Goal: Task Accomplishment & Management: Manage account settings

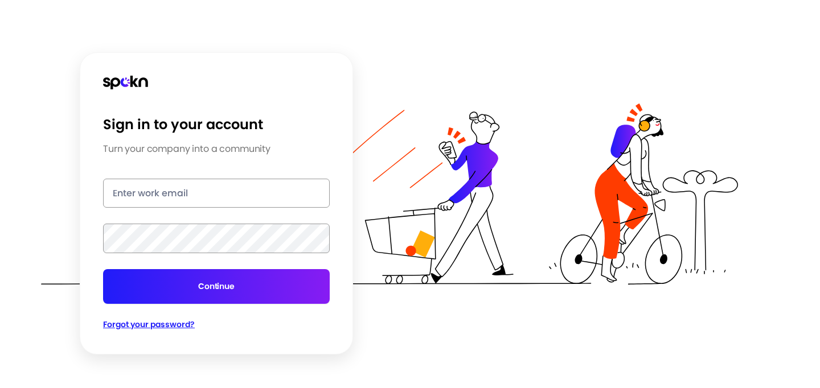
click at [113, 191] on input "email" at bounding box center [216, 193] width 227 height 29
type input "[PERSON_NAME][EMAIL_ADDRESS][PERSON_NAME][DOMAIN_NAME]"
click at [124, 191] on input "email" at bounding box center [216, 193] width 227 height 29
type input "[PERSON_NAME][EMAIL_ADDRESS][PERSON_NAME][DOMAIN_NAME]"
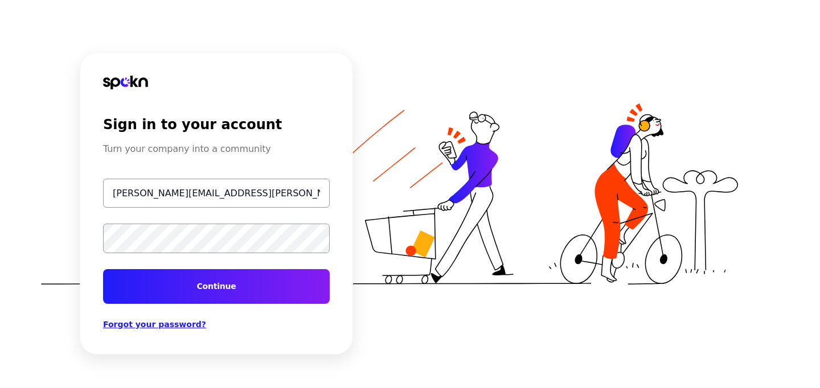
click at [179, 280] on button "Continue" at bounding box center [216, 286] width 227 height 35
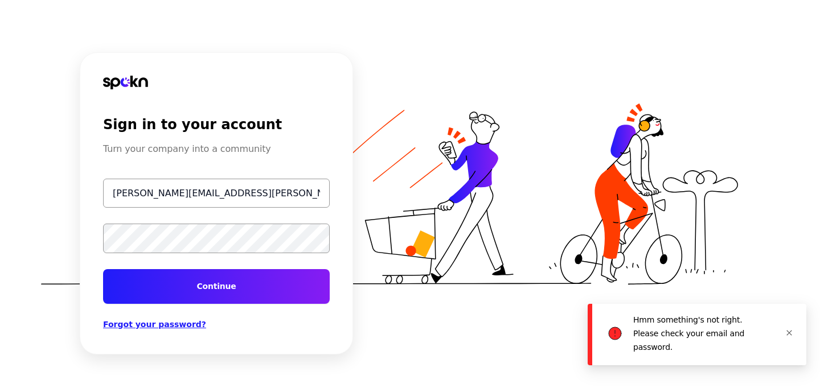
click at [789, 330] on icon "close" at bounding box center [788, 333] width 7 height 7
